Goal: Navigation & Orientation: Find specific page/section

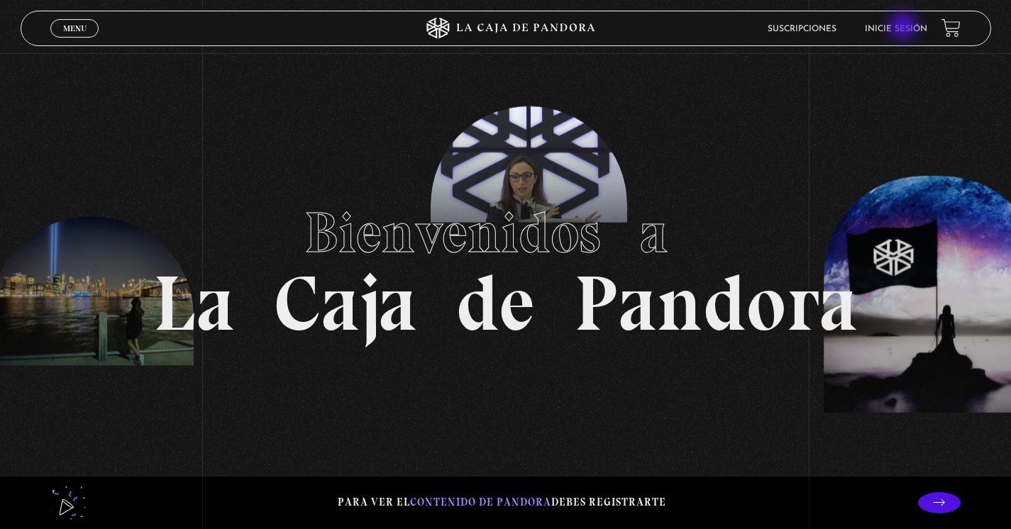
click at [904, 28] on link "Inicie sesión" at bounding box center [896, 29] width 62 height 9
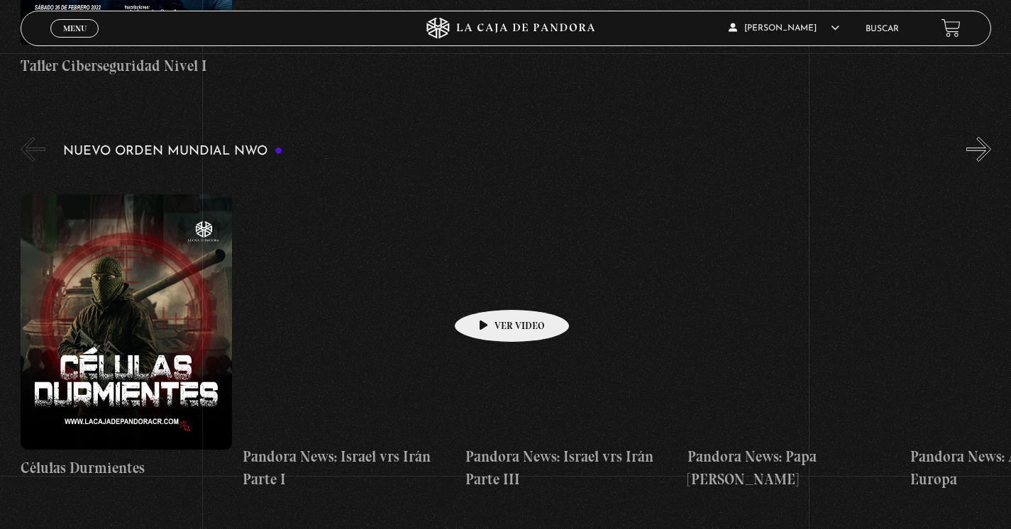
scroll to position [956, 0]
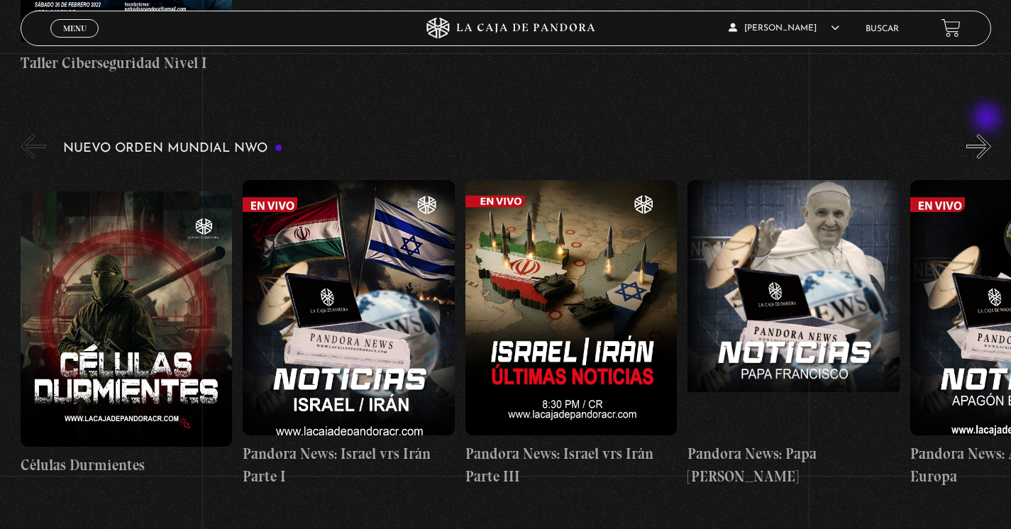
click at [986, 134] on button "»" at bounding box center [978, 146] width 25 height 25
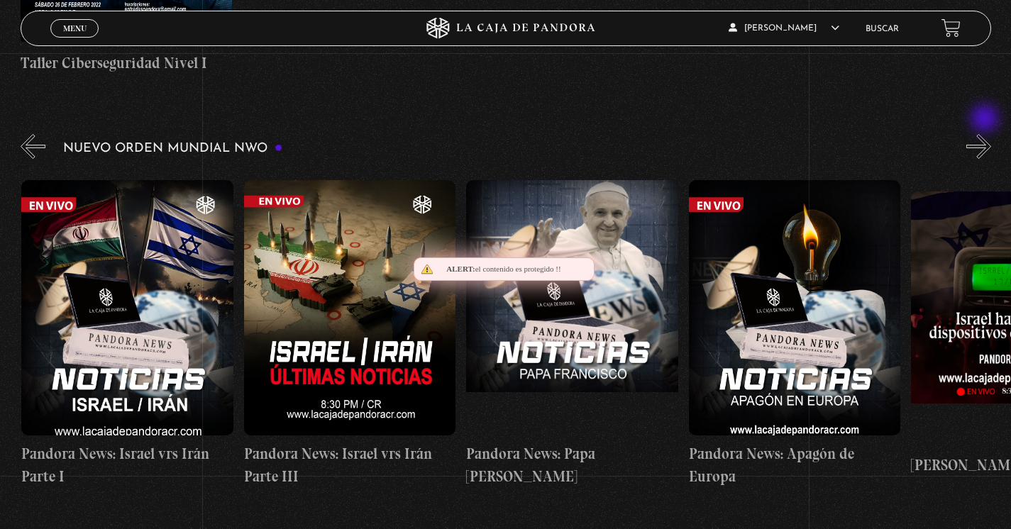
click at [986, 134] on button "»" at bounding box center [978, 146] width 25 height 25
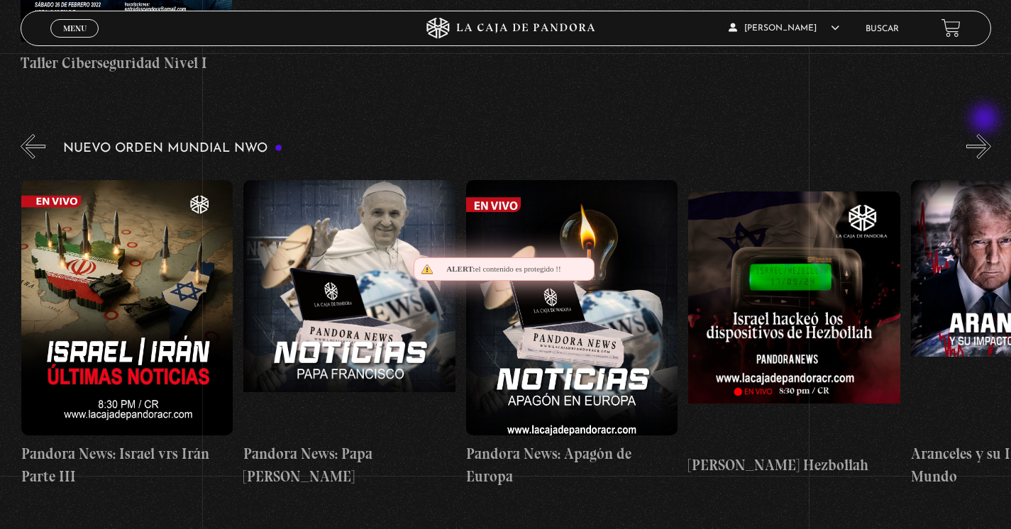
click at [986, 134] on button "»" at bounding box center [978, 146] width 25 height 25
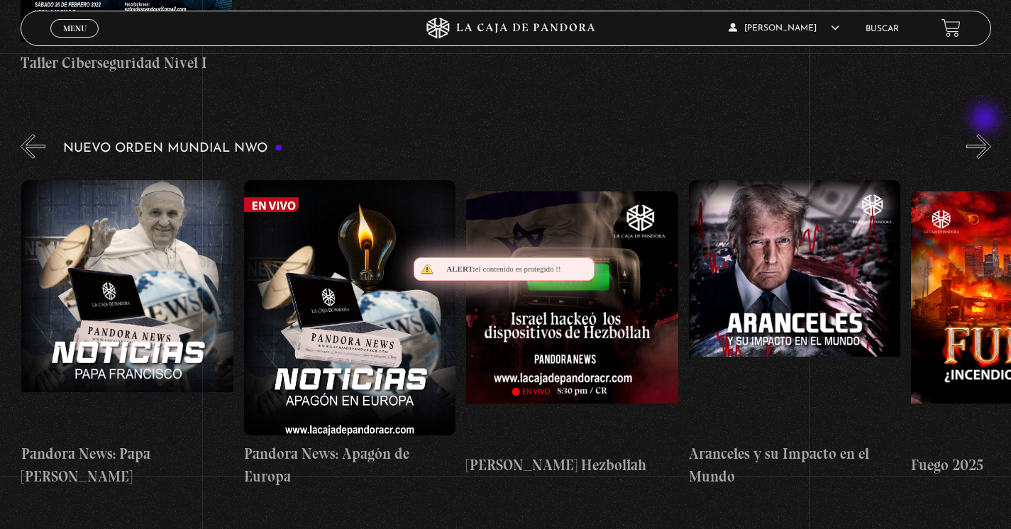
click at [986, 134] on button "»" at bounding box center [978, 146] width 25 height 25
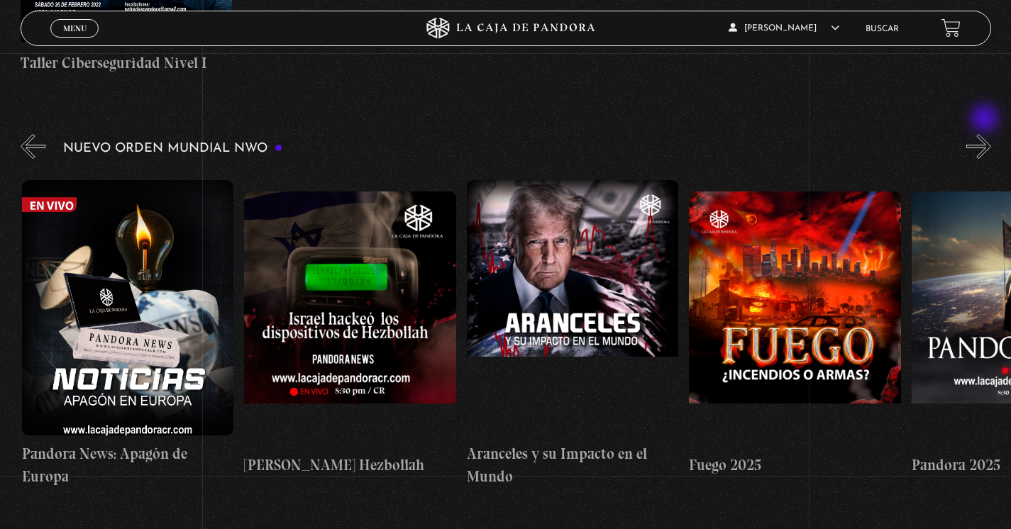
click at [986, 134] on button "»" at bounding box center [978, 146] width 25 height 25
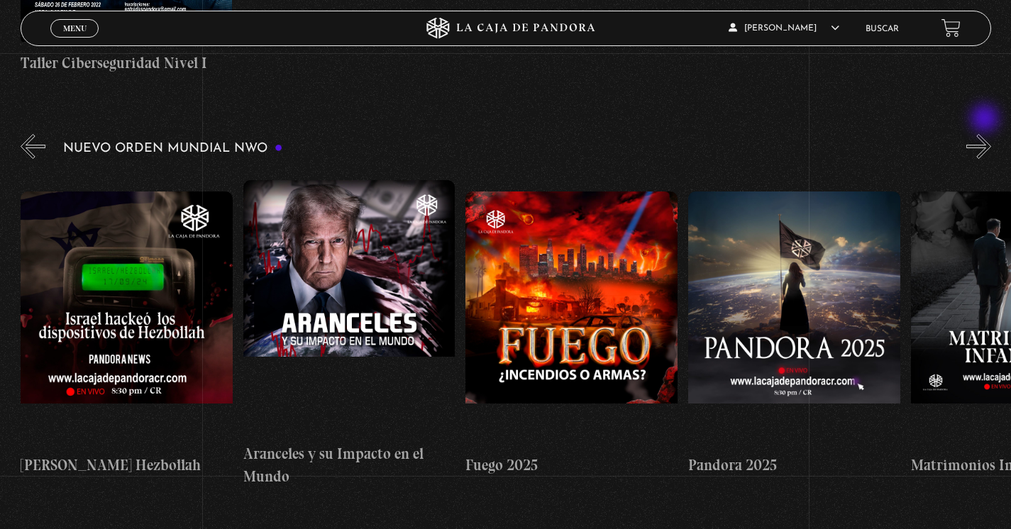
click at [986, 134] on button "»" at bounding box center [978, 146] width 25 height 25
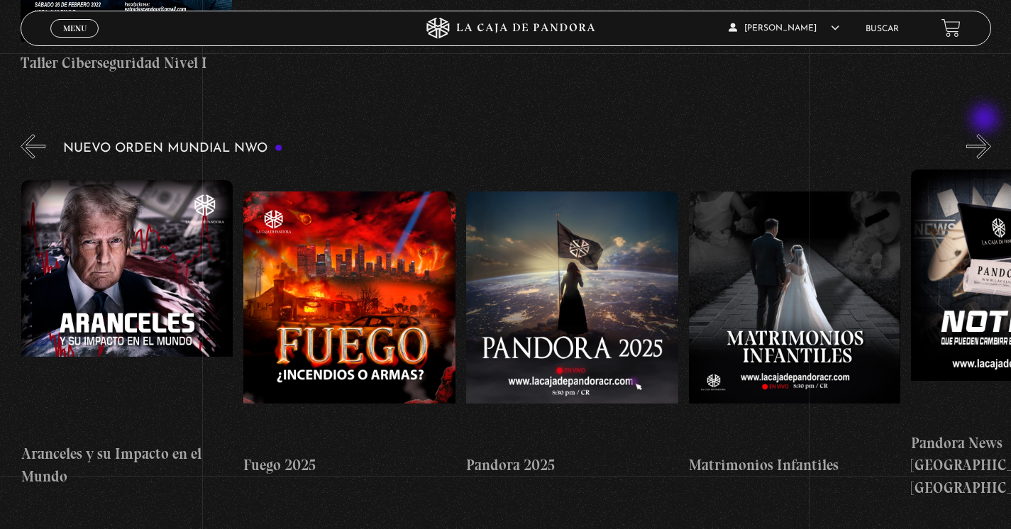
click at [986, 134] on button "»" at bounding box center [978, 146] width 25 height 25
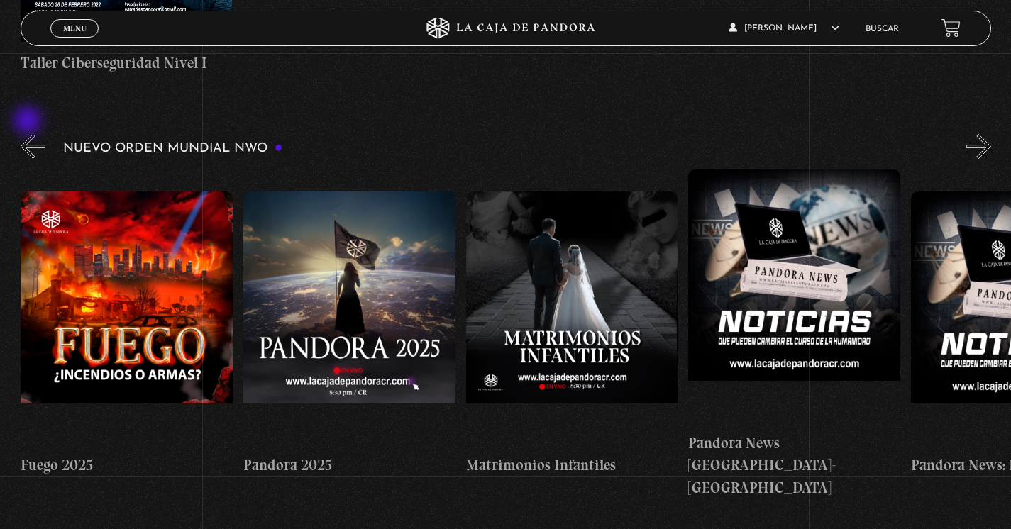
click at [29, 134] on button "«" at bounding box center [33, 146] width 25 height 25
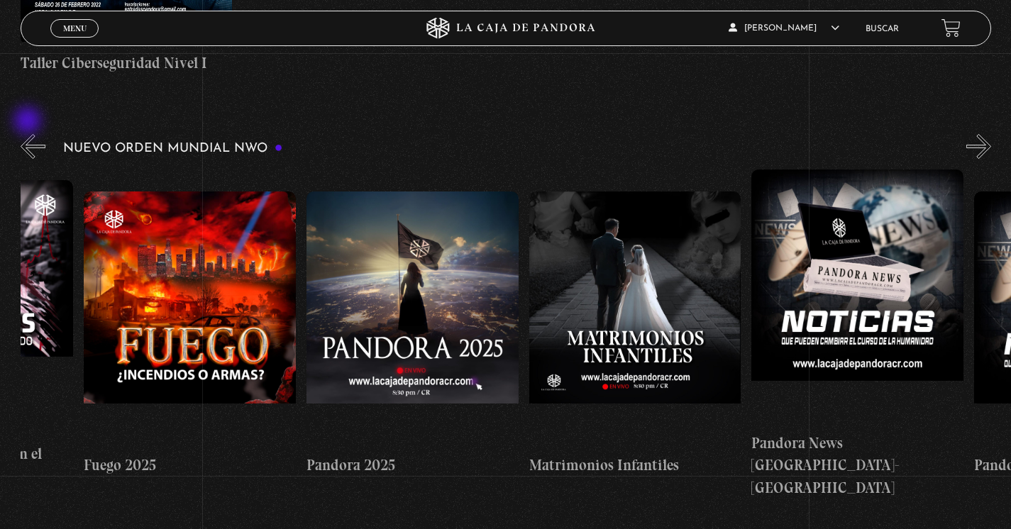
click at [29, 134] on button "«" at bounding box center [33, 146] width 25 height 25
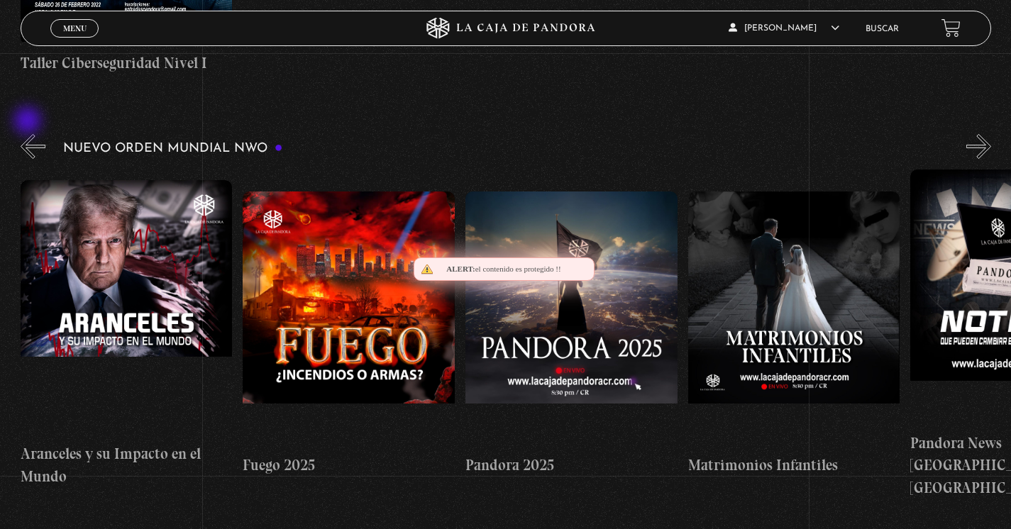
click at [29, 134] on button "«" at bounding box center [33, 146] width 25 height 25
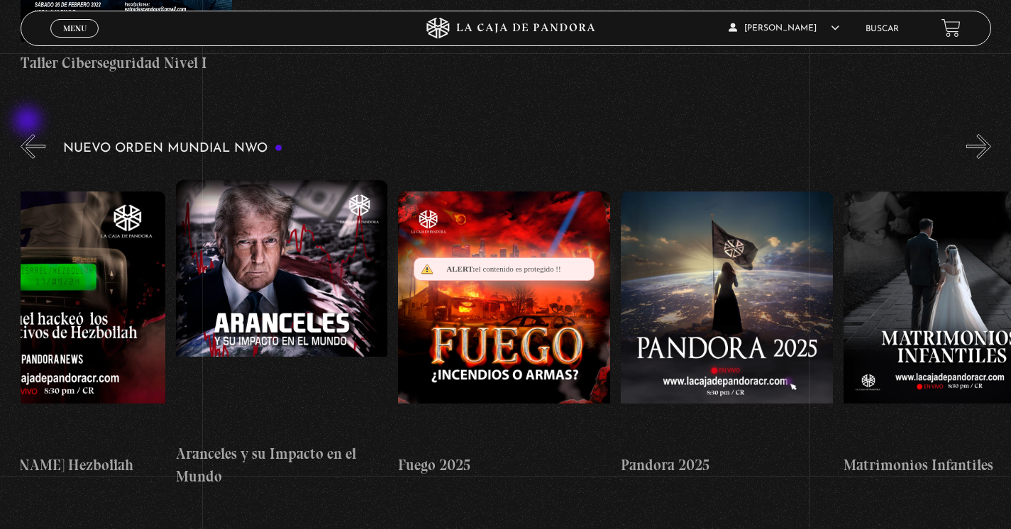
click at [29, 134] on button "«" at bounding box center [33, 146] width 25 height 25
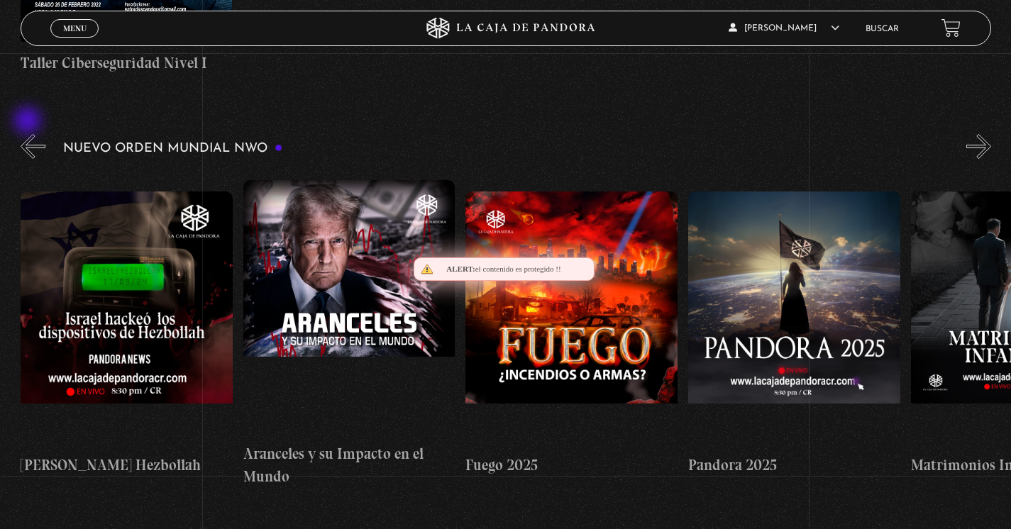
click at [29, 134] on button "«" at bounding box center [33, 146] width 25 height 25
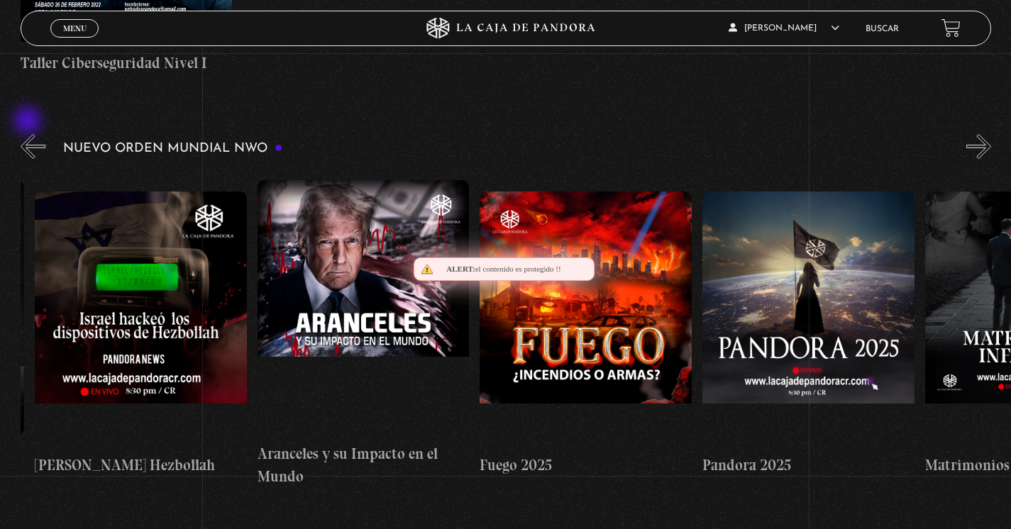
click at [29, 134] on button "«" at bounding box center [33, 146] width 25 height 25
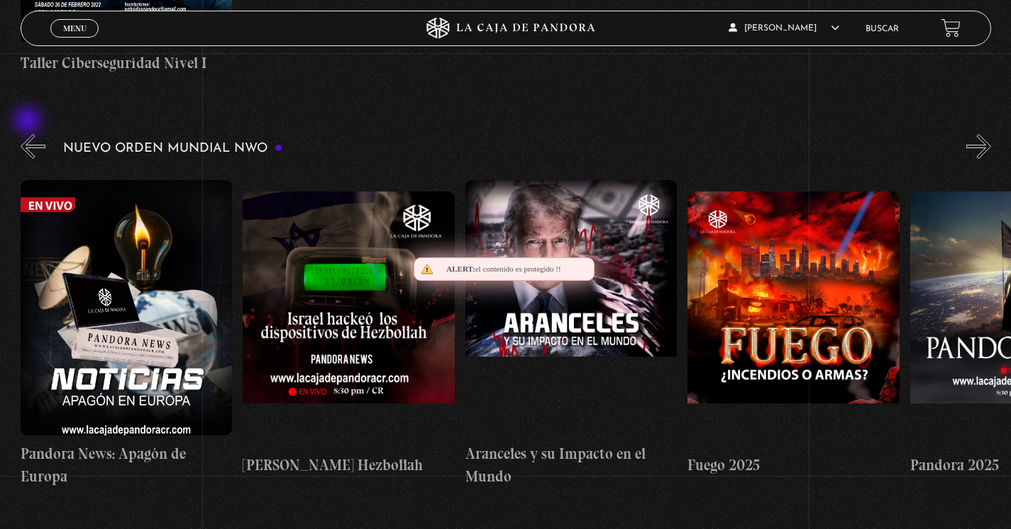
click at [29, 134] on button "«" at bounding box center [33, 146] width 25 height 25
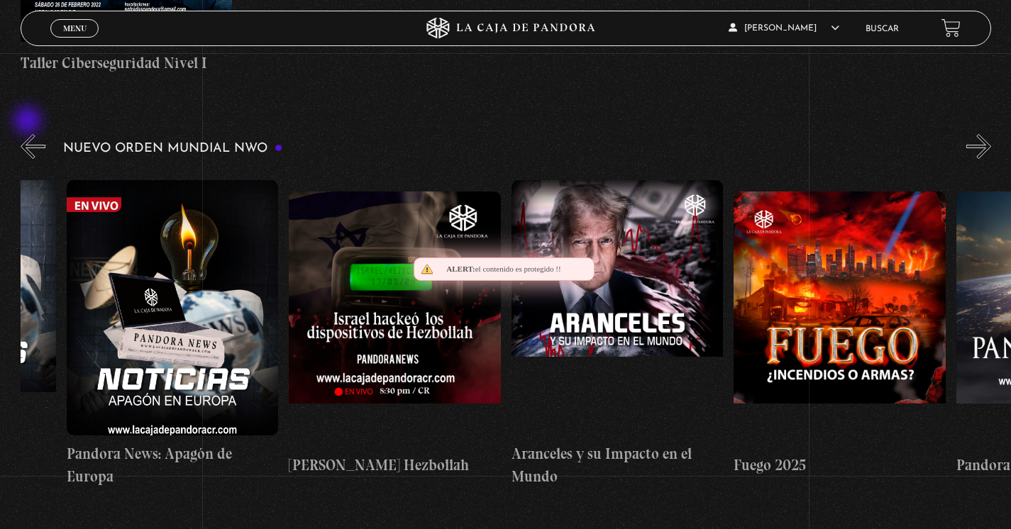
click at [29, 134] on button "«" at bounding box center [33, 146] width 25 height 25
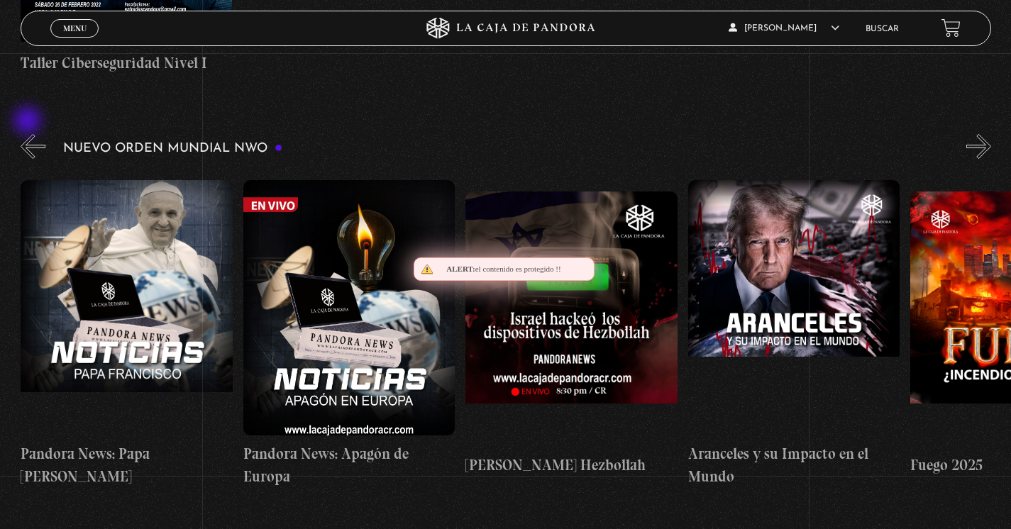
click at [29, 134] on button "«" at bounding box center [33, 146] width 25 height 25
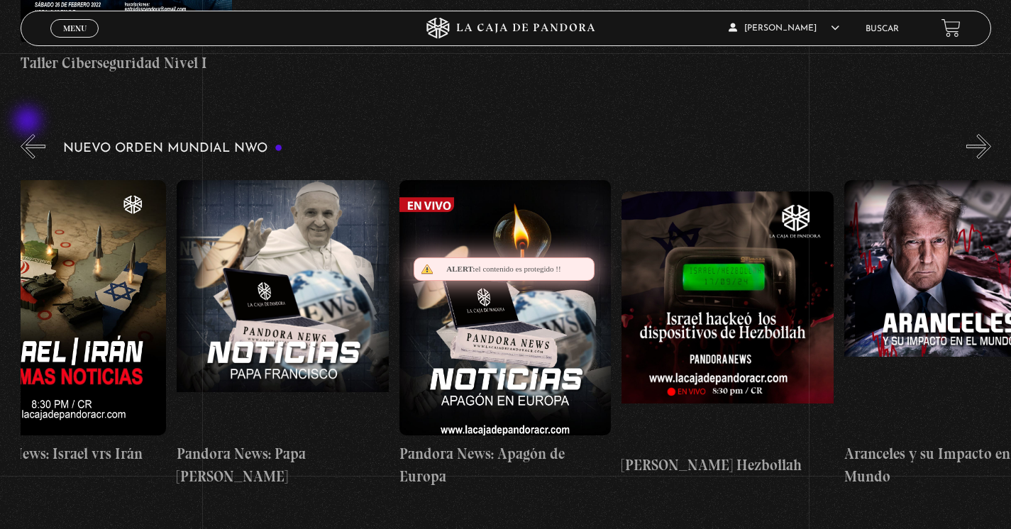
click at [29, 134] on button "«" at bounding box center [33, 146] width 25 height 25
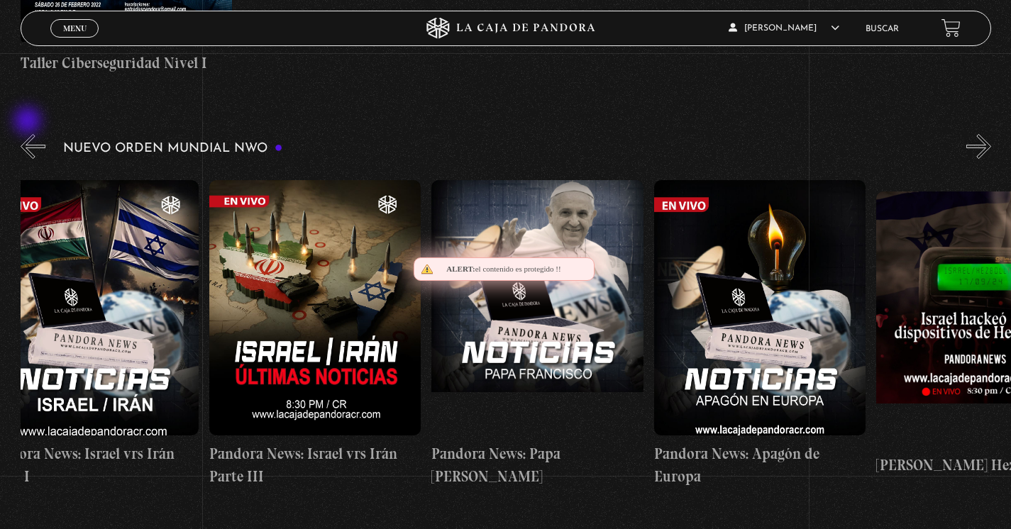
click at [29, 134] on button "«" at bounding box center [33, 146] width 25 height 25
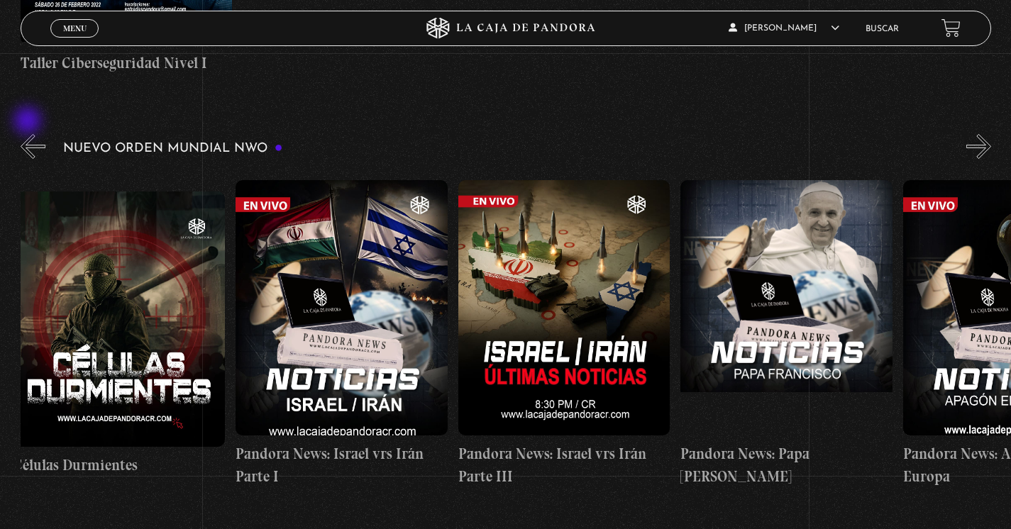
scroll to position [0, 0]
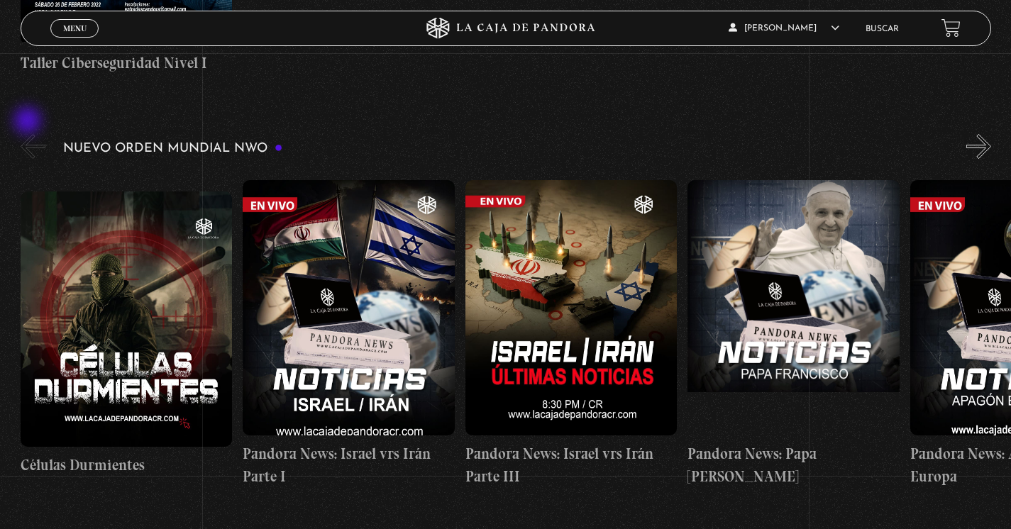
click at [29, 134] on button "«" at bounding box center [33, 146] width 25 height 25
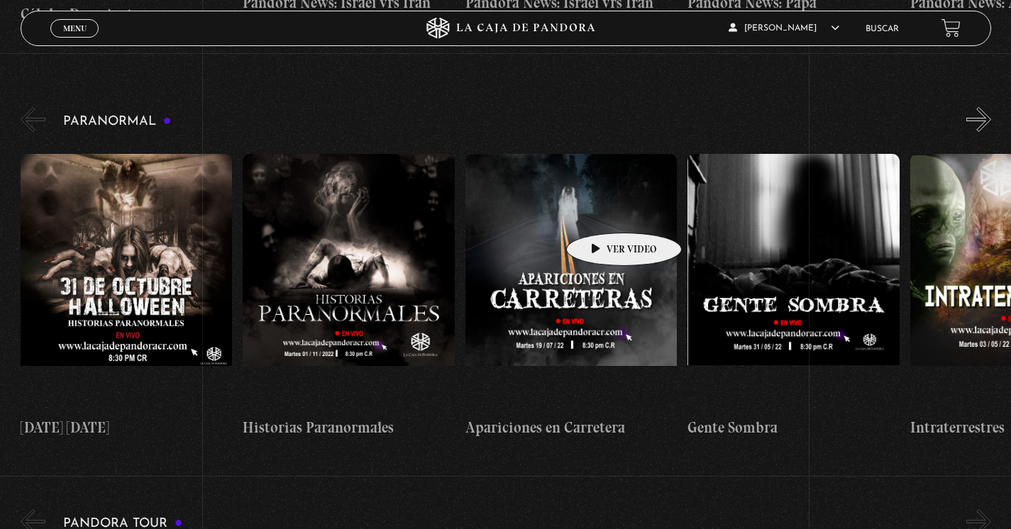
scroll to position [1695, 0]
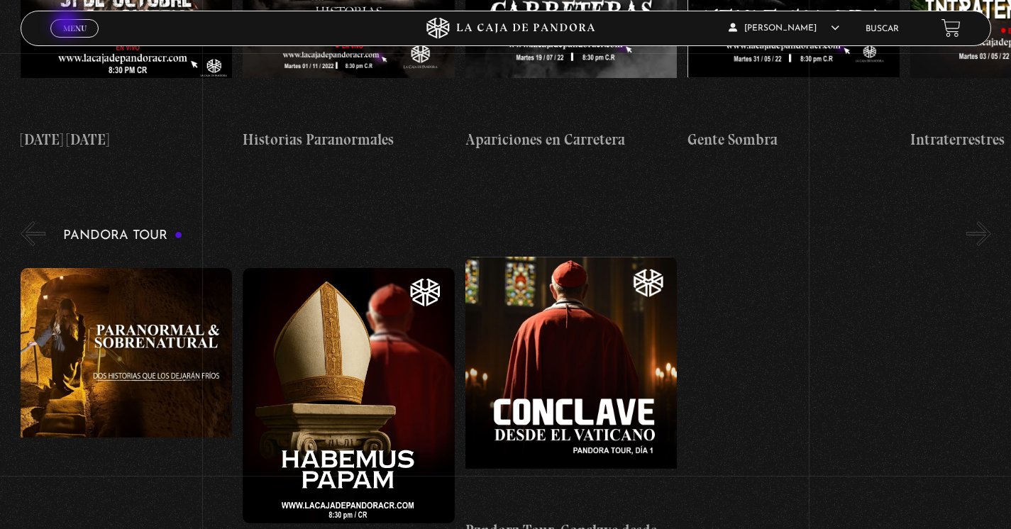
click at [68, 24] on span "Menu" at bounding box center [74, 28] width 23 height 9
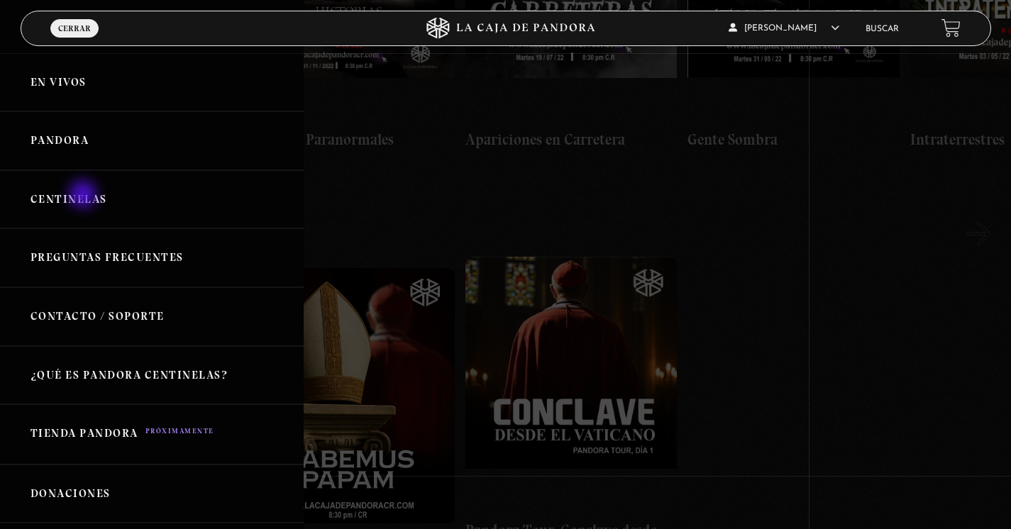
click at [84, 196] on link "Centinelas" at bounding box center [152, 199] width 304 height 59
